Goal: Task Accomplishment & Management: Use online tool/utility

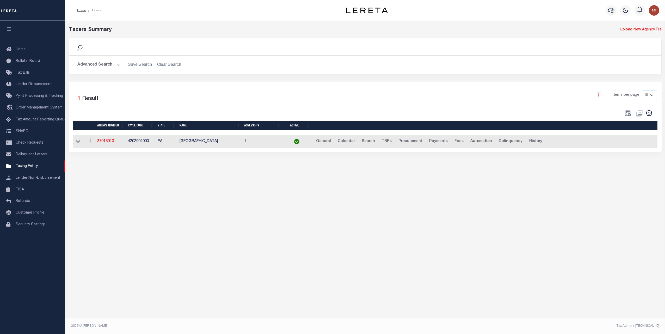
click at [103, 139] on td "370150101" at bounding box center [110, 141] width 31 height 13
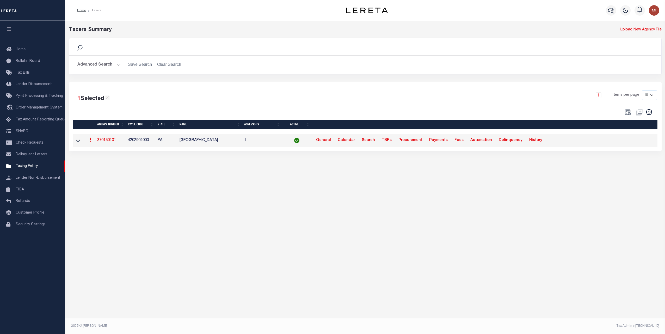
click at [102, 142] on link "370150101" at bounding box center [106, 141] width 19 height 4
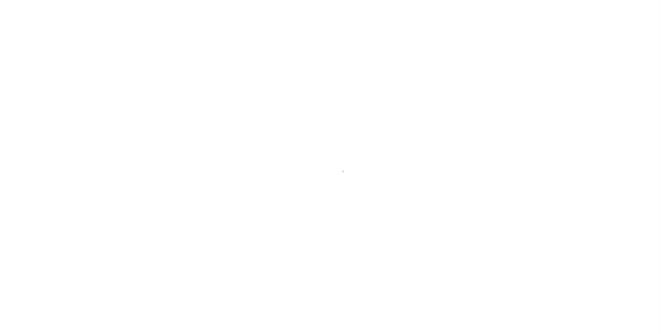
select select
select select "true"
select select "false"
select select "7"
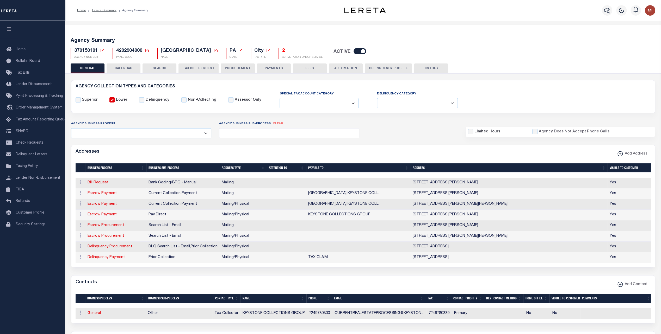
click at [277, 68] on button "PAYMENTS" at bounding box center [274, 69] width 34 height 10
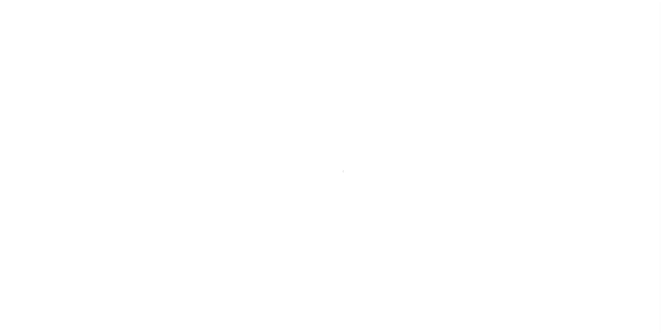
select select
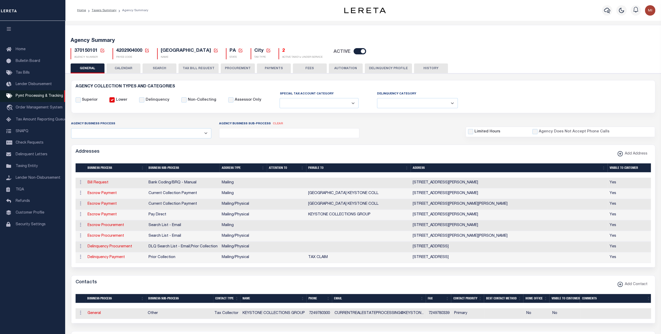
click at [39, 97] on span "Pymt Processing & Tracking" at bounding box center [39, 96] width 47 height 4
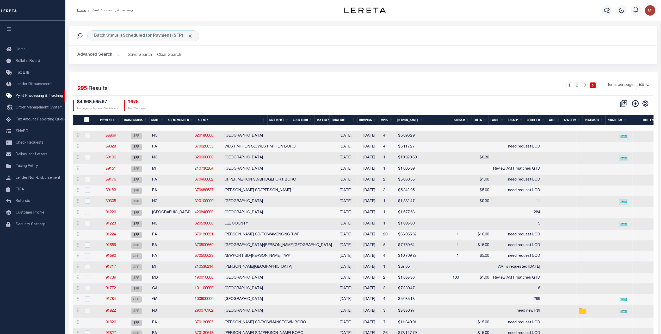
click at [113, 53] on button "Advanced Search" at bounding box center [98, 55] width 43 height 10
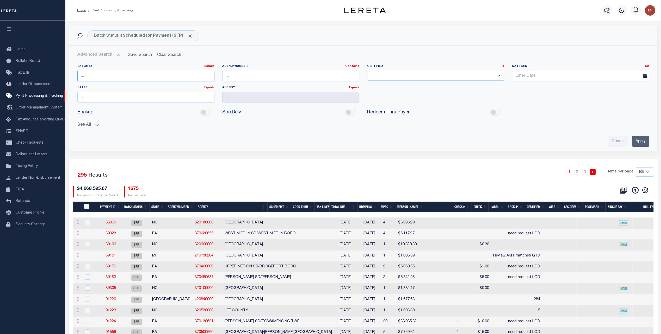
click at [165, 76] on input "number" at bounding box center [145, 76] width 137 height 11
drag, startPoint x: 84, startPoint y: 123, endPoint x: 88, endPoint y: 118, distance: 5.9
click at [85, 123] on button "See All" at bounding box center [362, 125] width 571 height 5
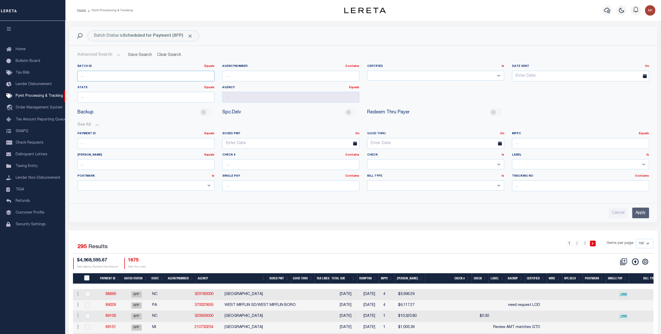
click at [96, 75] on input "number" at bounding box center [145, 76] width 137 height 11
type input "88011"
drag, startPoint x: 636, startPoint y: 211, endPoint x: 599, endPoint y: 194, distance: 40.1
click at [636, 211] on input "Apply" at bounding box center [640, 213] width 17 height 11
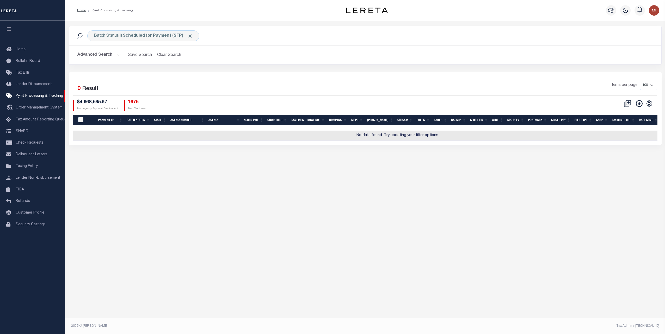
click at [97, 53] on button "Advanced Search" at bounding box center [98, 55] width 43 height 10
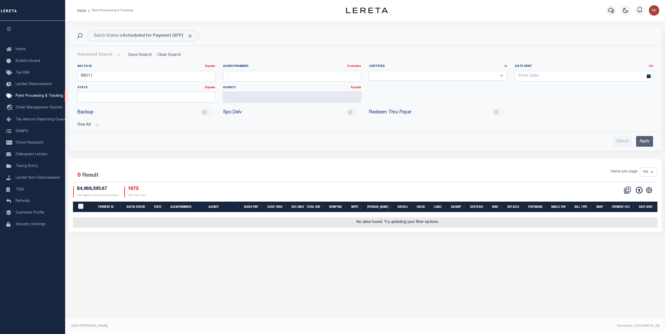
click at [88, 120] on div "See All Payment ID Equals Equals Is Not Equal To On On" at bounding box center [364, 123] width 575 height 9
click at [88, 124] on button "See All" at bounding box center [364, 125] width 575 height 5
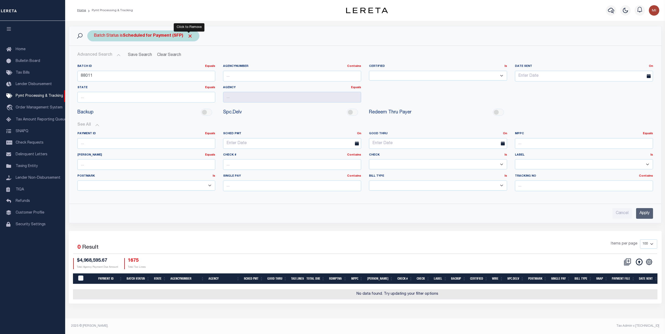
click at [191, 35] on span "Click to Remove" at bounding box center [189, 35] width 5 height 5
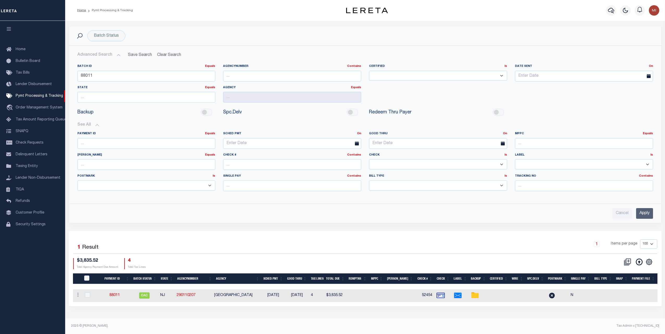
click at [97, 123] on button "See All" at bounding box center [364, 125] width 575 height 5
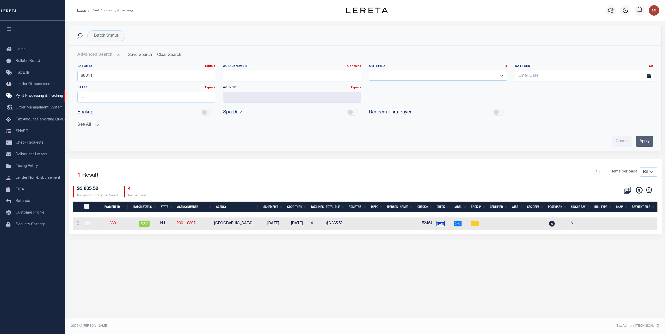
click at [113, 222] on link "88011" at bounding box center [114, 224] width 10 height 4
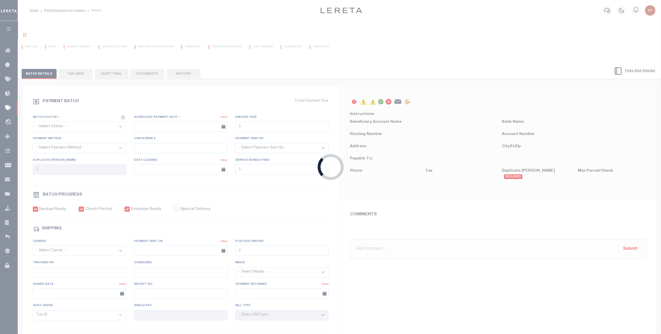
select select "CAC"
type input "08/14/2025"
type input "$3,835.52"
select select "CHK"
type input "52454"
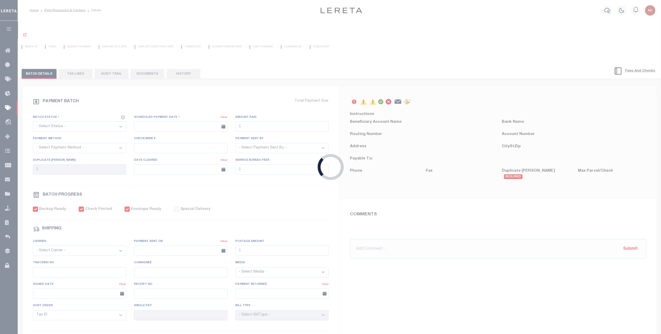
select select "Villatoro-Benitez, Andres"
type input "08/21/2025"
checkbox input "true"
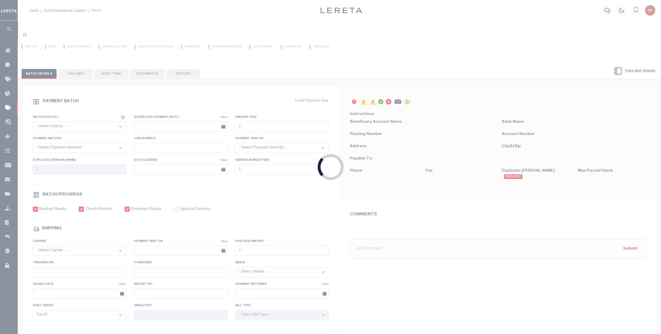
select select "FDX"
type input "08/14/2025"
type input "$9.65"
type input "883582334513"
type input "L.Liza"
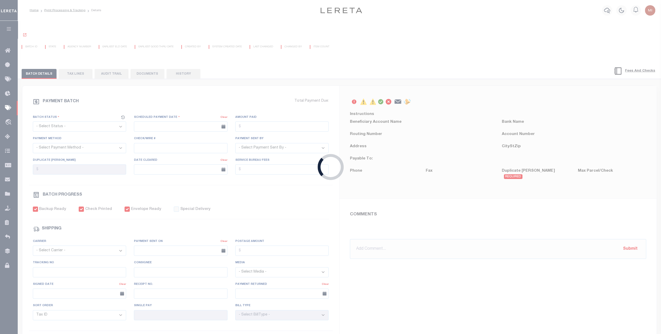
type input "08/18/2025"
type input "N"
radio input "true"
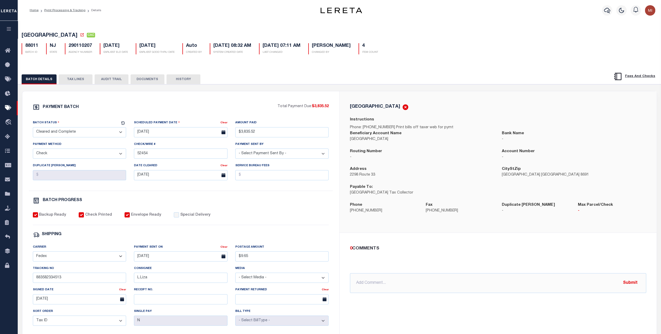
click at [89, 153] on select "- Select Payment Method - ACH Certified Check Check Direct Deposit Wire Transfer" at bounding box center [80, 154] width 94 height 10
click at [93, 154] on select "- Select Payment Method - ACH Certified Check Check Direct Deposit Wire Transfer" at bounding box center [80, 154] width 94 height 10
click at [70, 12] on link "Pymt Processing & Tracking" at bounding box center [64, 10] width 41 height 3
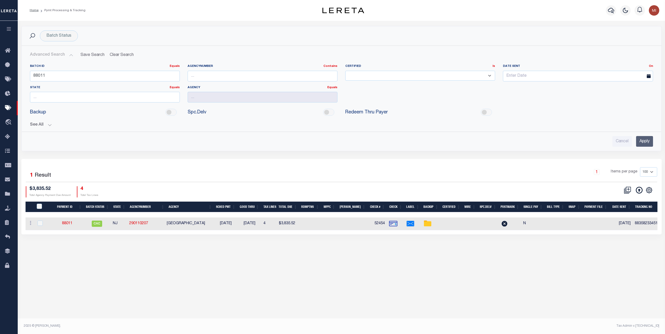
drag, startPoint x: 561, startPoint y: 233, endPoint x: 566, endPoint y: 233, distance: 5.5
click at [566, 233] on div "1 Selected 1 Result 1 Items per page 100 200 500 1000 $3,835.52 4" at bounding box center [341, 196] width 640 height 75
